Goal: Check status: Check status

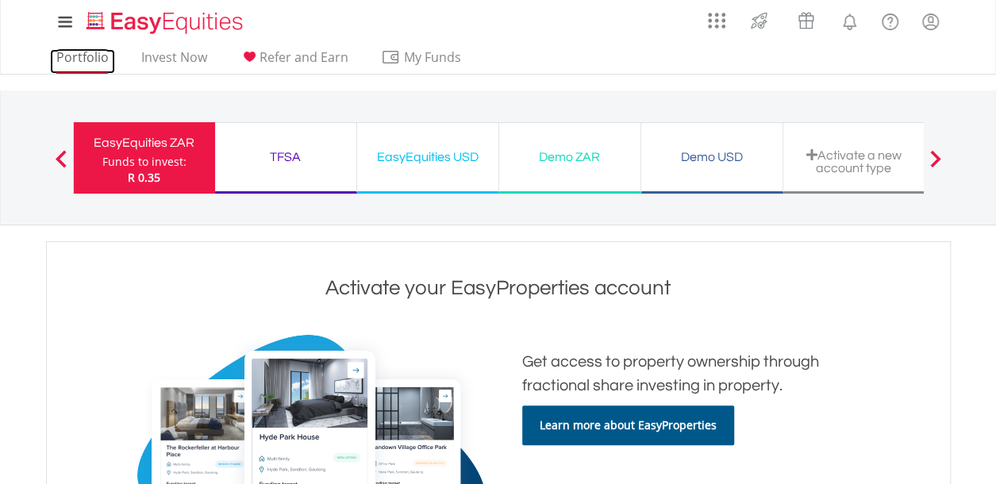
click at [83, 60] on link "Portfolio" at bounding box center [82, 61] width 65 height 25
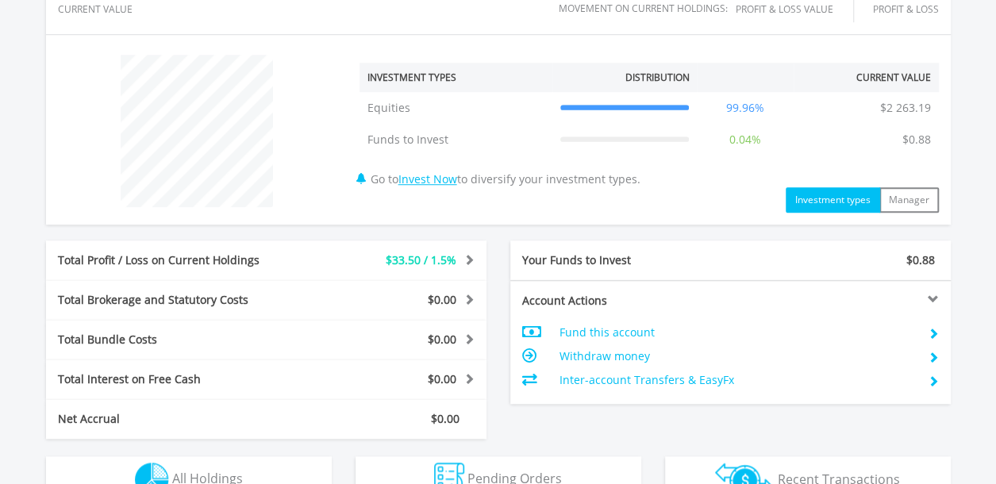
scroll to position [777, 0]
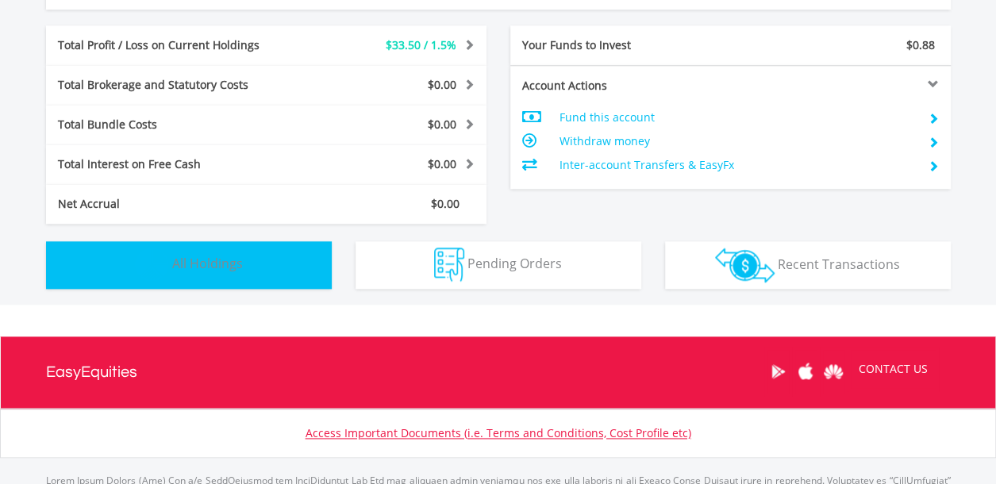
click at [152, 279] on img "button" at bounding box center [152, 265] width 34 height 34
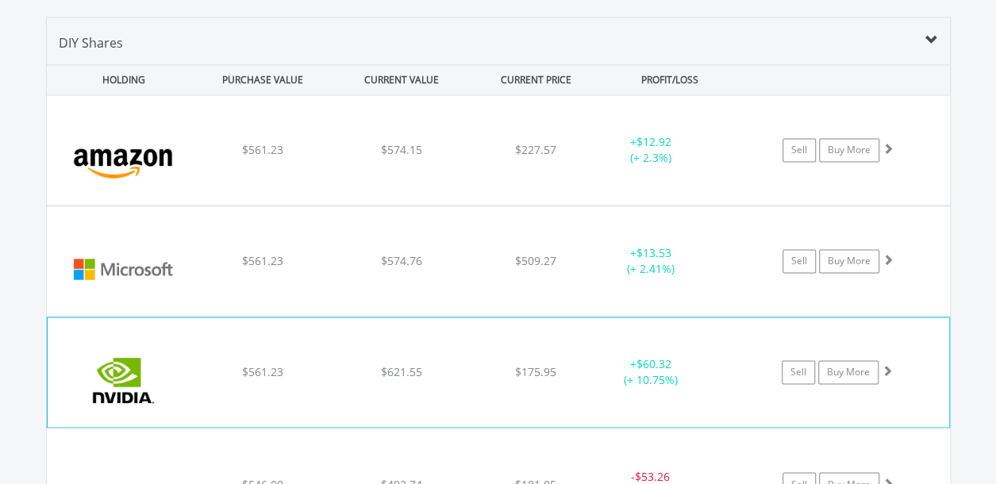
scroll to position [1094, 0]
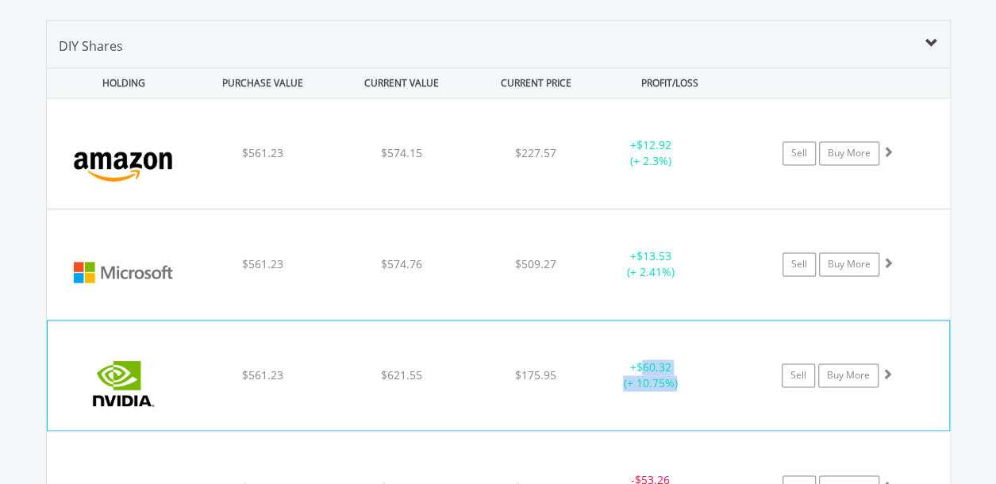
drag, startPoint x: 689, startPoint y: 379, endPoint x: 645, endPoint y: 366, distance: 46.2
click at [644, 169] on div "+ $60.32 (+ 10.75%)" at bounding box center [651, 153] width 120 height 32
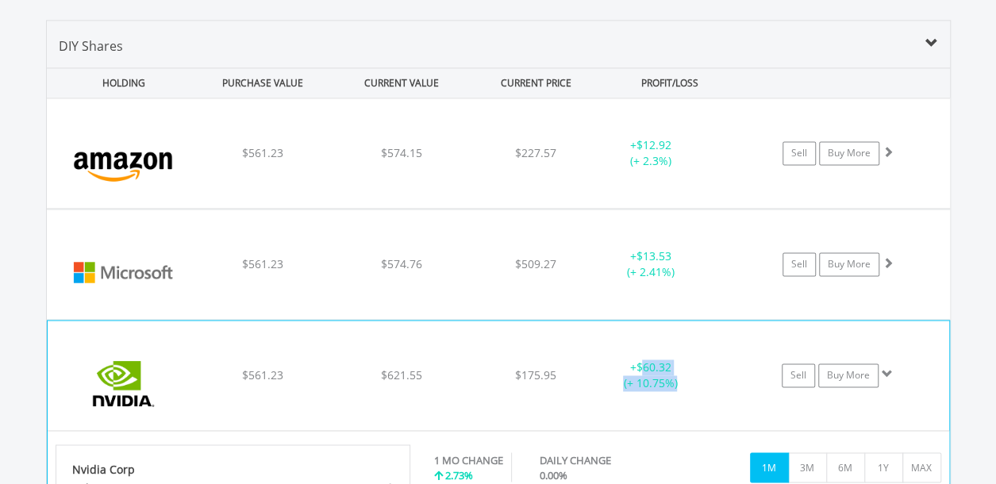
drag, startPoint x: 645, startPoint y: 366, endPoint x: 648, endPoint y: 382, distance: 16.2
click at [648, 169] on div "+ $60.32 (+ 10.75%)" at bounding box center [651, 153] width 120 height 32
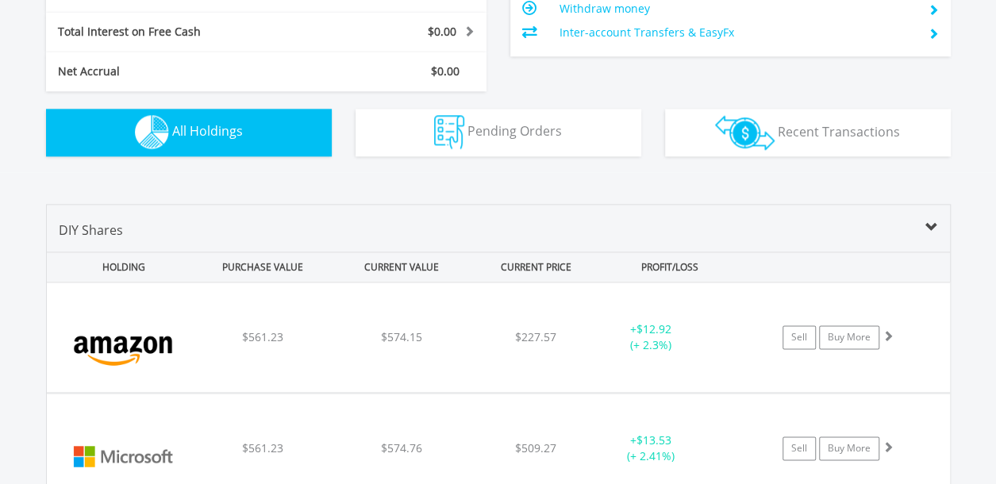
scroll to position [618, 0]
